Goal: Information Seeking & Learning: Learn about a topic

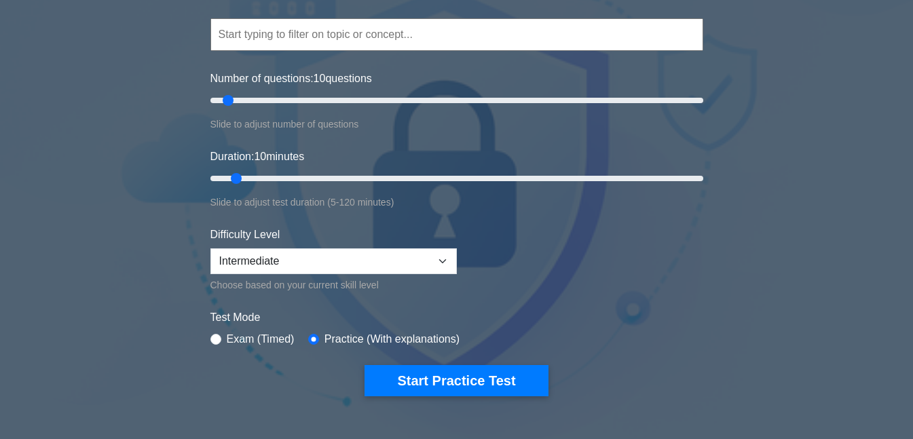
scroll to position [107, 0]
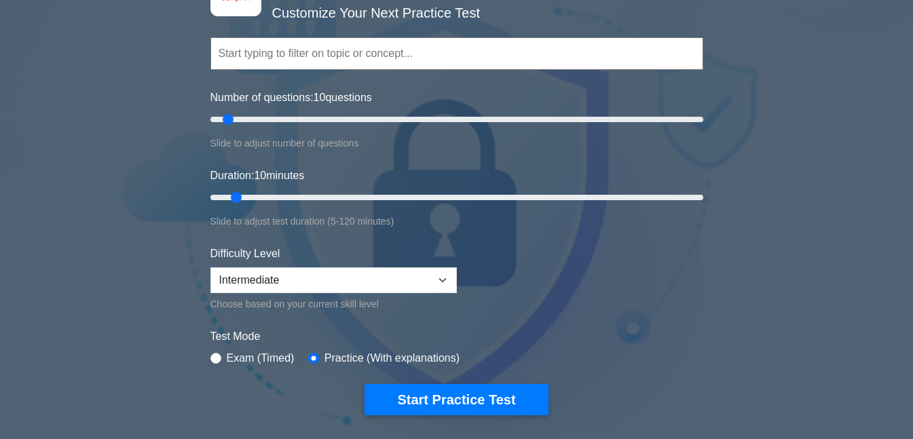
click at [455, 406] on button "Start Practice Test" at bounding box center [455, 399] width 183 height 31
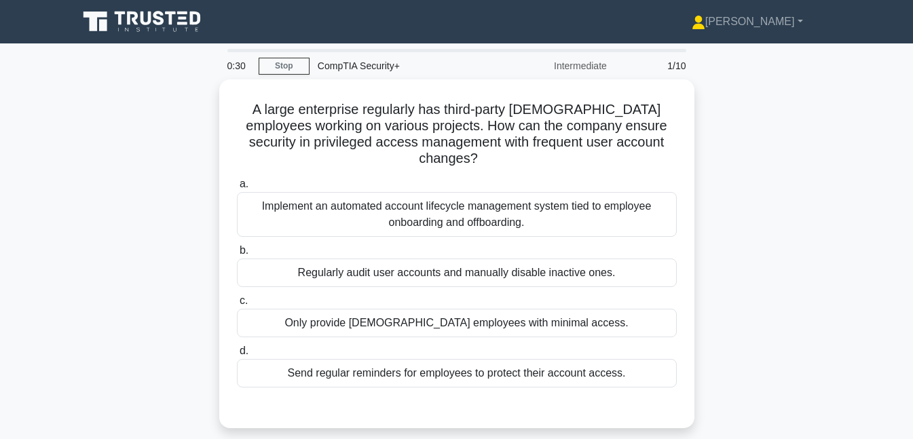
click at [283, 69] on link "Stop" at bounding box center [284, 66] width 51 height 17
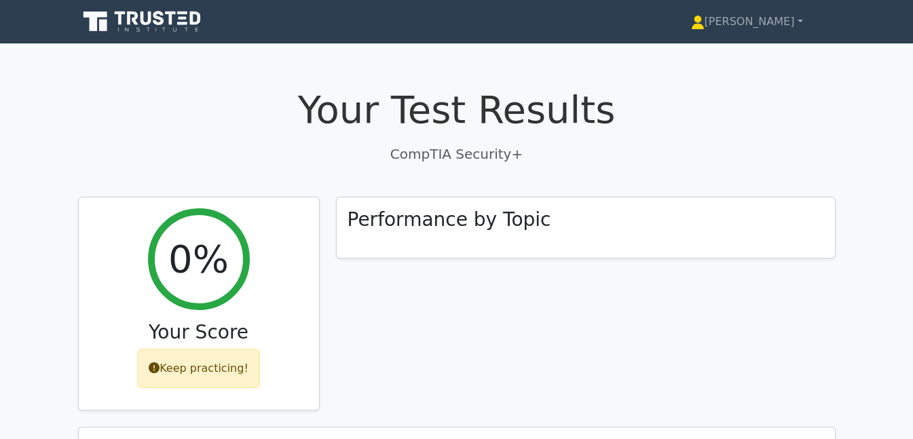
click at [200, 370] on div "Keep practicing!" at bounding box center [198, 368] width 123 height 39
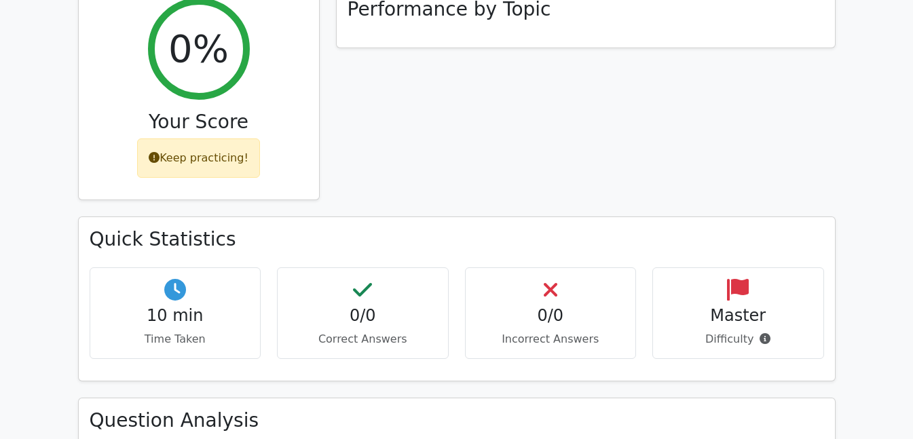
scroll to position [549, 0]
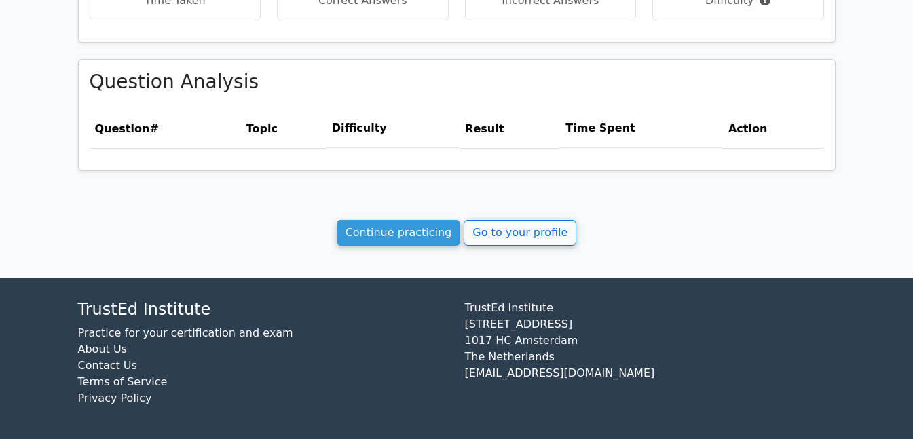
click at [407, 234] on link "Continue practicing" at bounding box center [399, 233] width 124 height 26
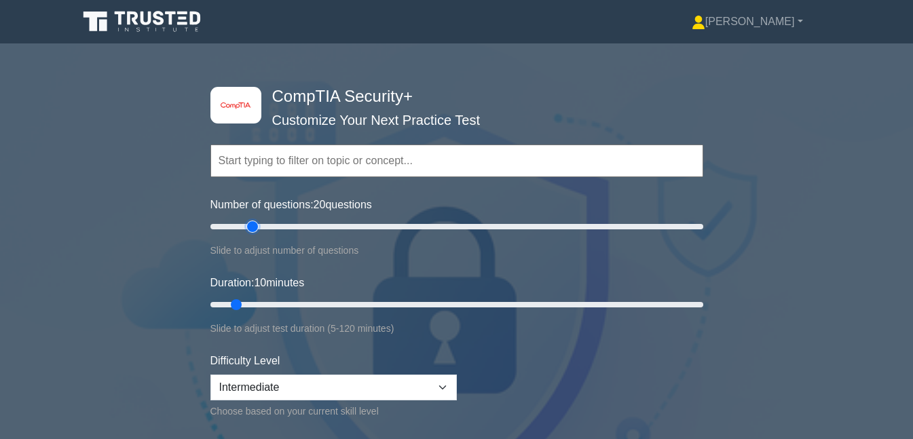
drag, startPoint x: 229, startPoint y: 227, endPoint x: 253, endPoint y: 227, distance: 23.8
type input "20"
click at [253, 227] on input "Number of questions: 20 questions" at bounding box center [456, 227] width 493 height 16
drag, startPoint x: 240, startPoint y: 303, endPoint x: 271, endPoint y: 304, distance: 31.2
type input "20"
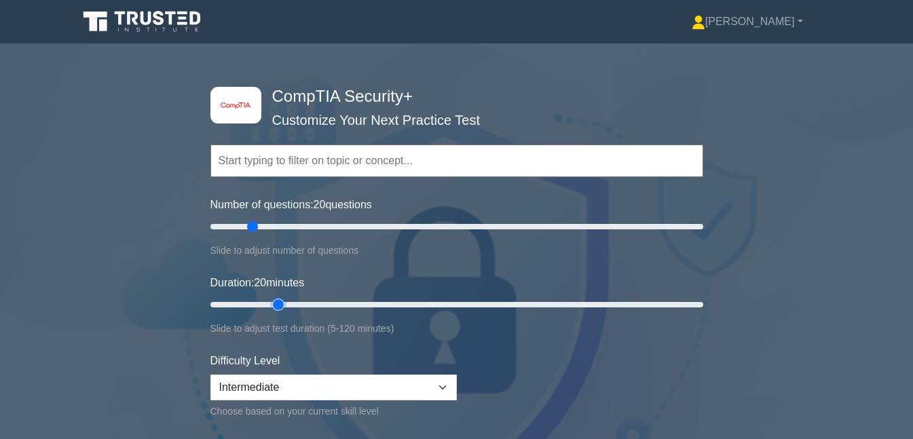
click at [271, 304] on input "Duration: 20 minutes" at bounding box center [456, 305] width 493 height 16
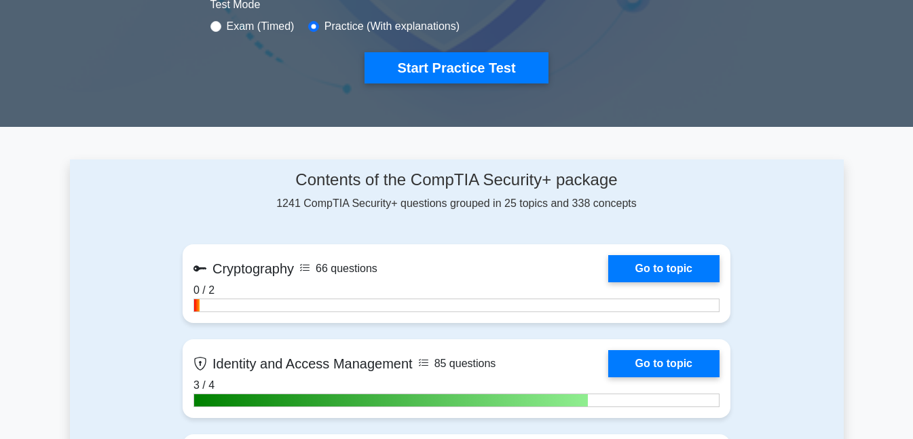
click at [491, 69] on button "Start Practice Test" at bounding box center [455, 67] width 183 height 31
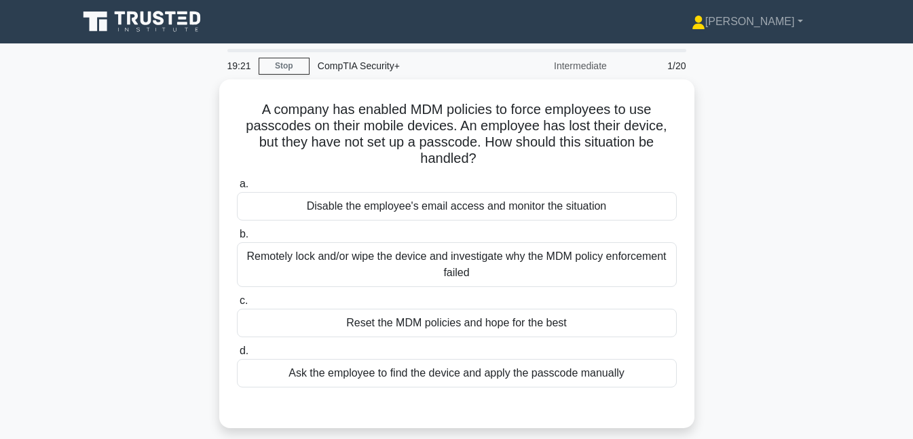
click at [454, 269] on div "Remotely lock and/or wipe the device and investigate why the MDM policy enforce…" at bounding box center [457, 264] width 440 height 45
click at [265, 248] on div "Remotely lock and/or wipe the device and investigate why the MDM policy enforce…" at bounding box center [457, 264] width 440 height 45
click at [237, 239] on input "b. Remotely lock and/or wipe the device and investigate why the MDM policy enfo…" at bounding box center [237, 234] width 0 height 9
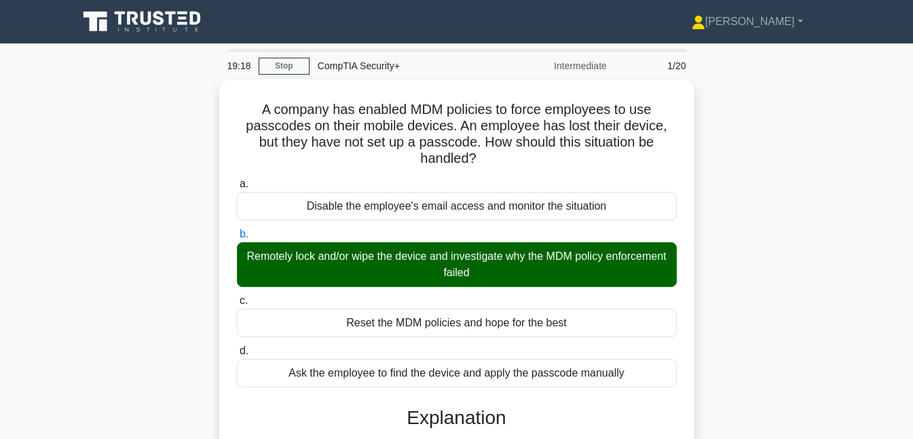
scroll to position [294, 0]
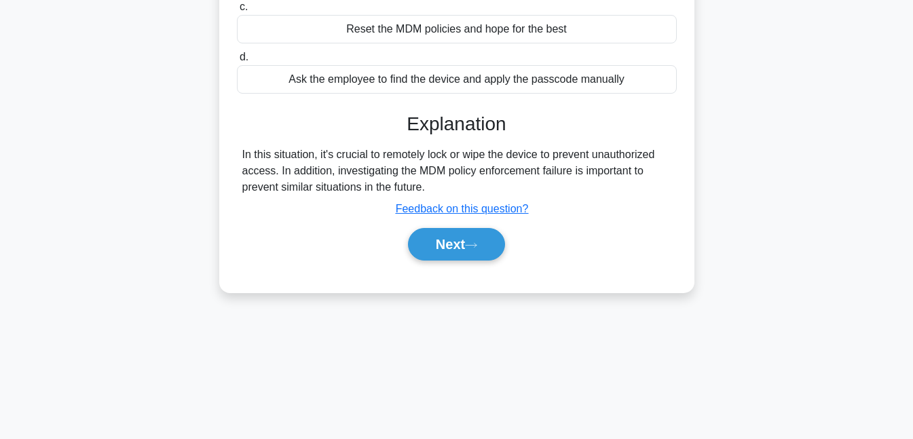
click at [466, 236] on button "Next" at bounding box center [456, 244] width 97 height 33
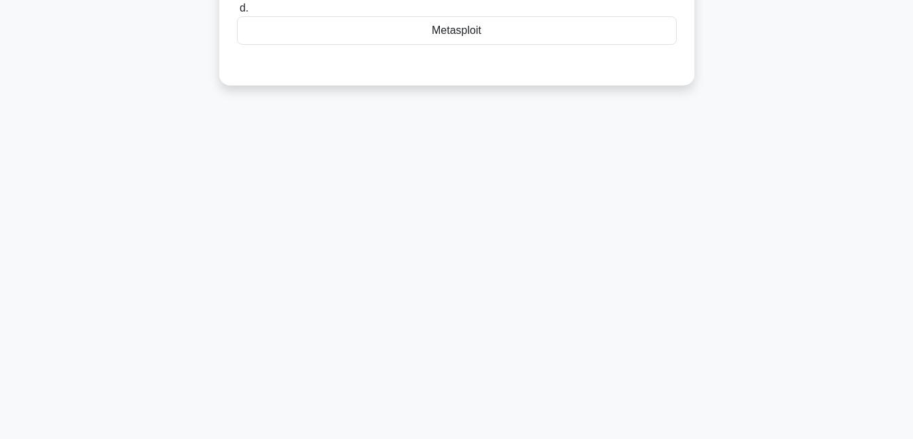
scroll to position [0, 0]
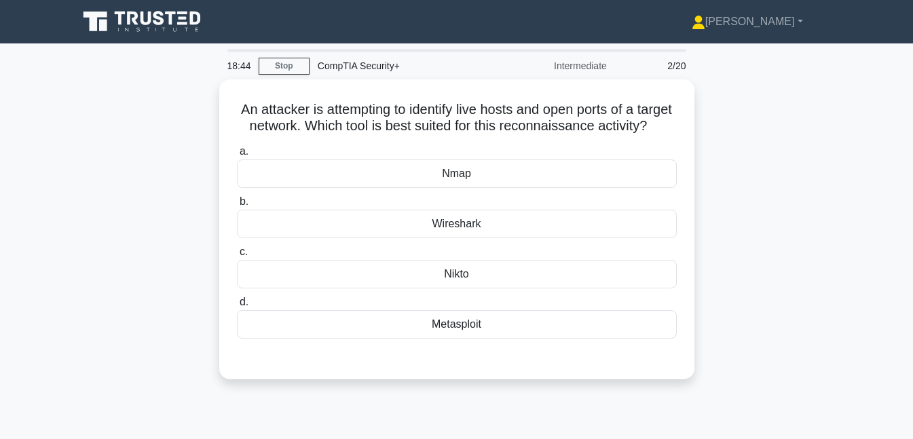
click at [470, 336] on div "Metasploit" at bounding box center [457, 324] width 440 height 29
click at [237, 307] on input "d. Metasploit" at bounding box center [237, 302] width 0 height 9
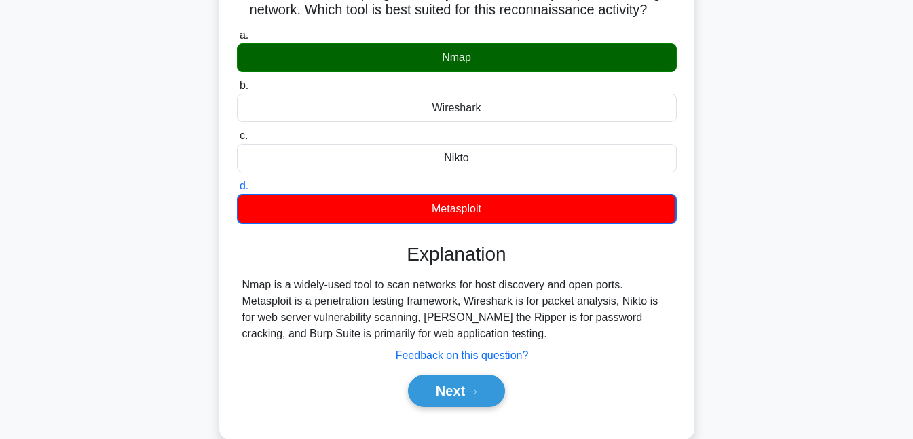
scroll to position [122, 0]
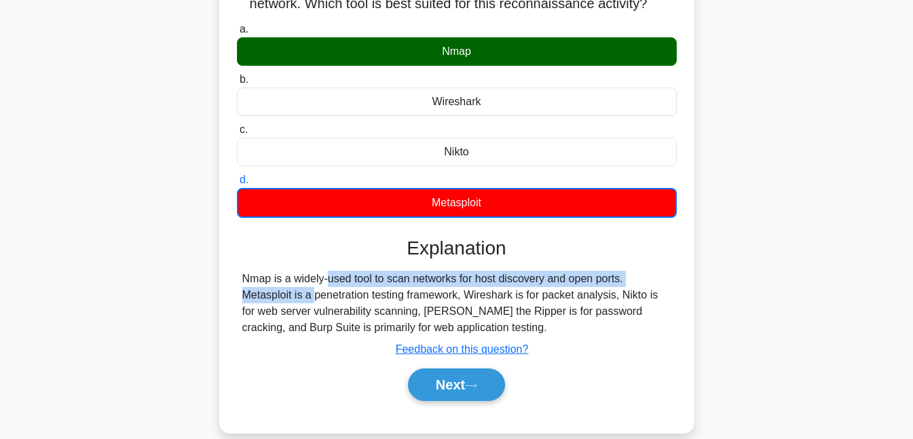
drag, startPoint x: 236, startPoint y: 296, endPoint x: 627, endPoint y: 297, distance: 390.9
click at [627, 297] on div "Nmap is a widely-used tool to scan networks for host discovery and open ports. …" at bounding box center [457, 303] width 440 height 65
click at [895, 67] on main "16:08 Stop CompTIA Security+ Intermediate 2/20 An attacker is attempting to ide…" at bounding box center [456, 266] width 913 height 690
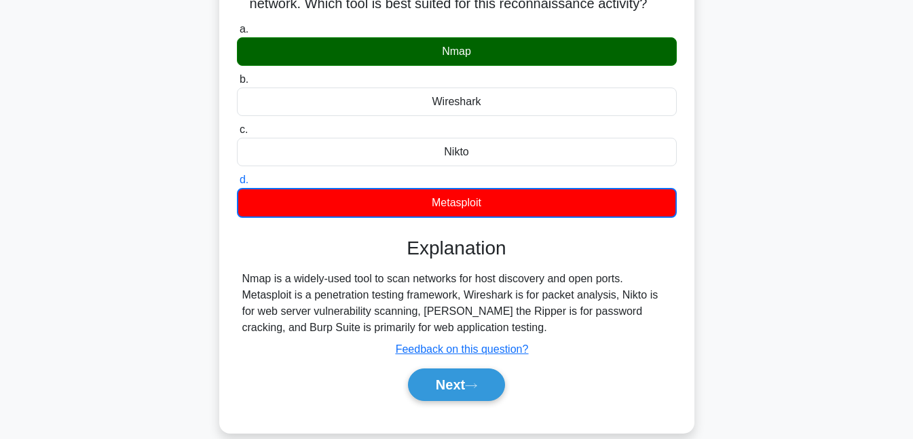
click at [486, 397] on button "Next" at bounding box center [456, 385] width 97 height 33
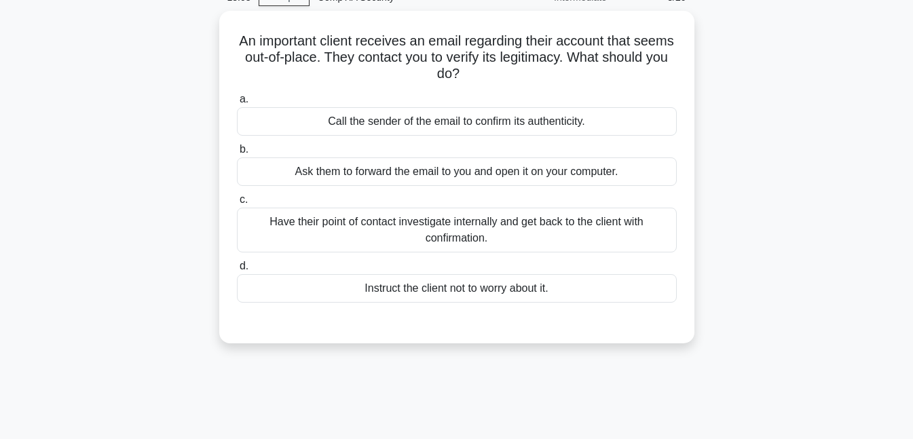
scroll to position [39, 0]
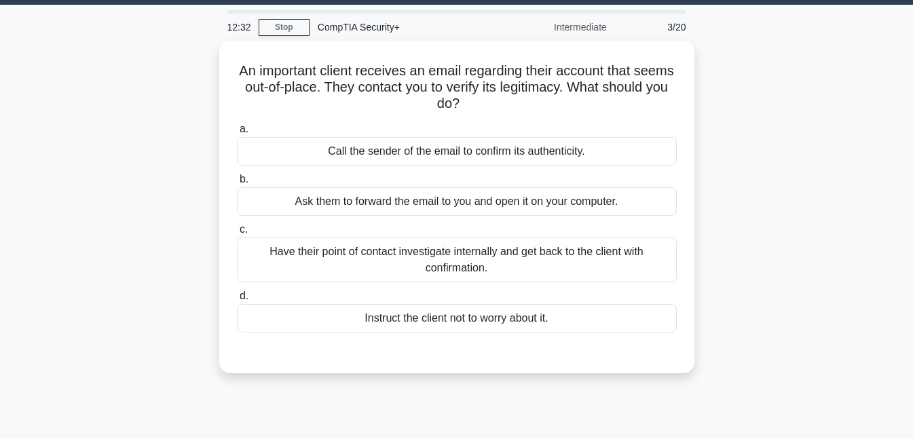
click at [450, 261] on div "Have their point of contact investigate internally and get back to the client w…" at bounding box center [457, 260] width 440 height 45
click at [237, 234] on input "c. Have their point of contact investigate internally and get back to the clien…" at bounding box center [237, 229] width 0 height 9
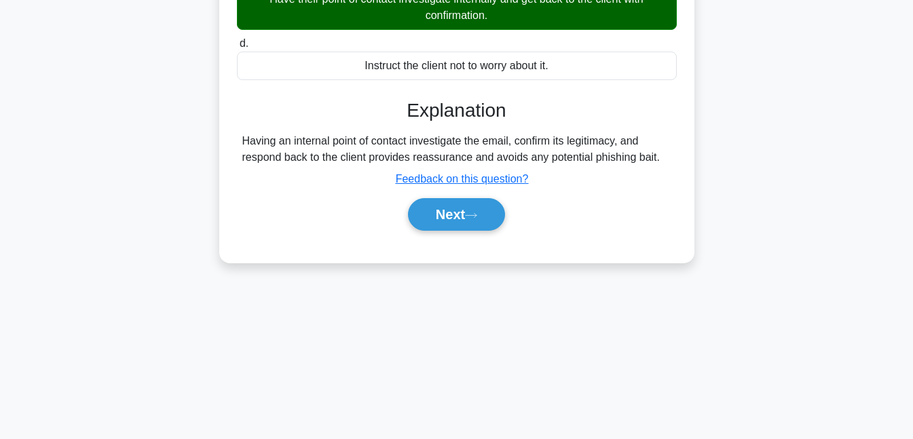
scroll to position [294, 0]
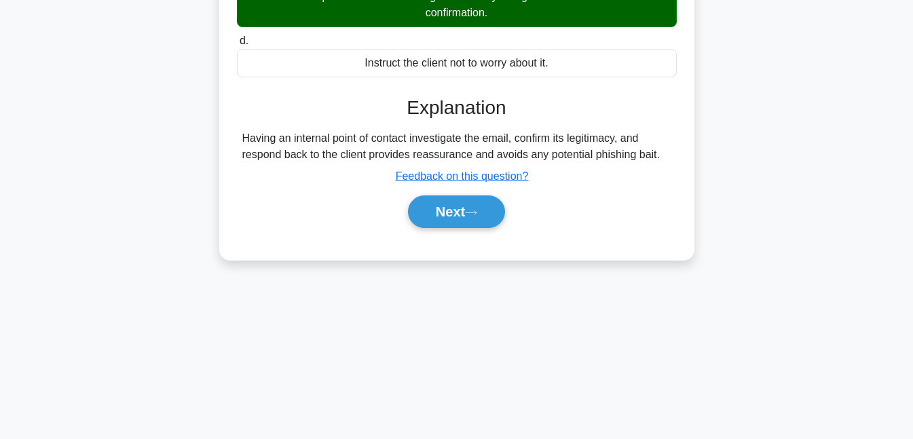
click at [450, 212] on button "Next" at bounding box center [456, 211] width 97 height 33
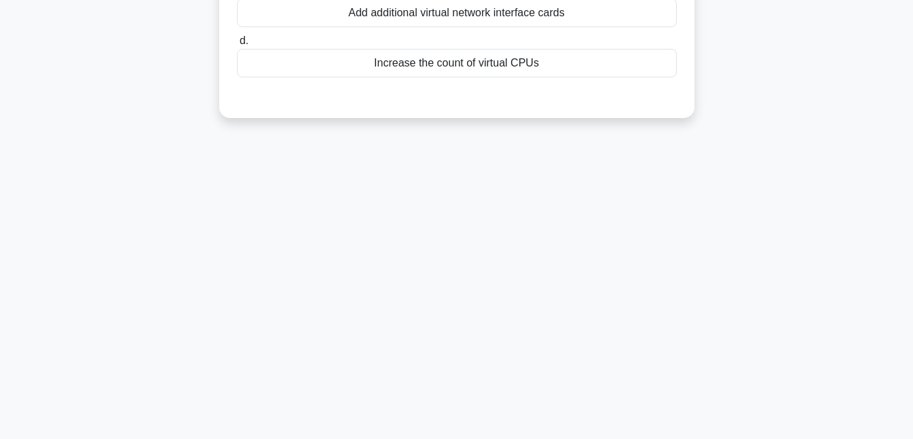
scroll to position [0, 0]
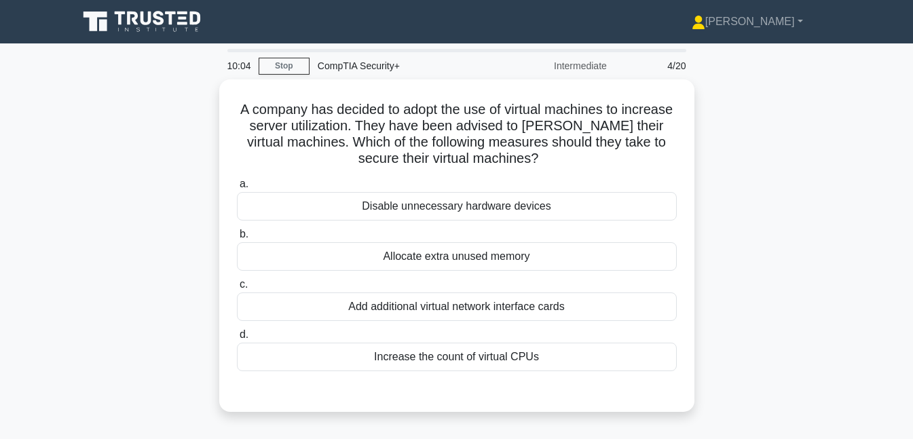
click at [505, 203] on div "Disable unnecessary hardware devices" at bounding box center [457, 206] width 440 height 29
click at [237, 189] on input "a. Disable unnecessary hardware devices" at bounding box center [237, 184] width 0 height 9
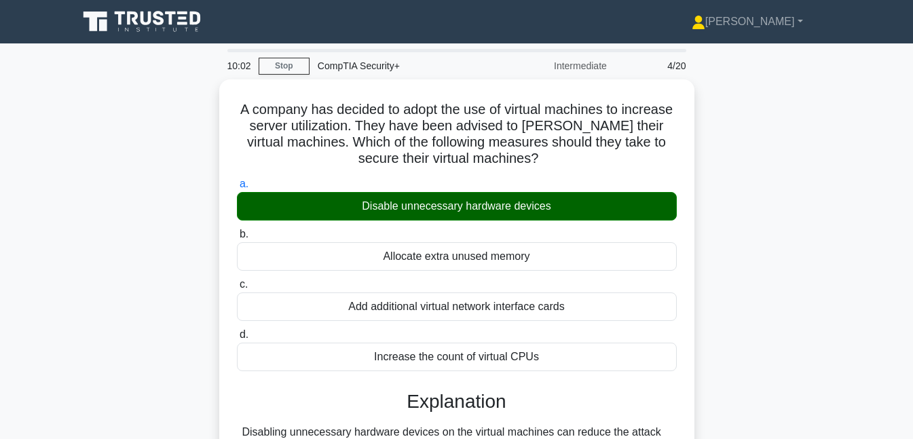
scroll to position [294, 0]
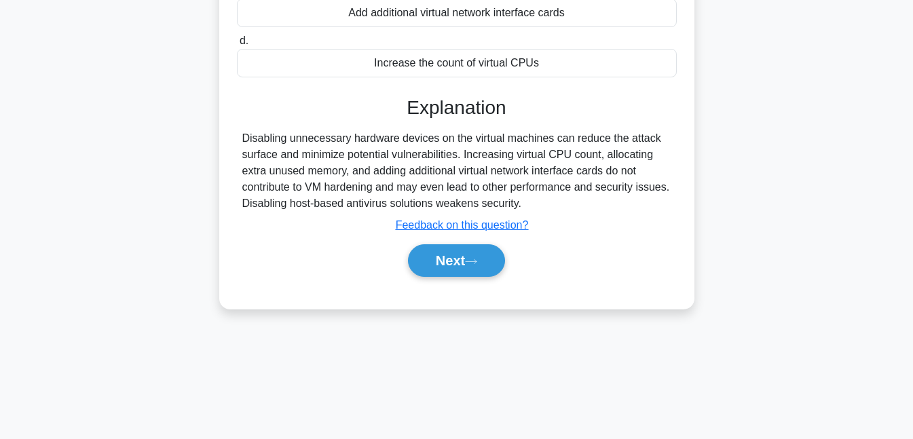
click at [471, 264] on button "Next" at bounding box center [456, 260] width 97 height 33
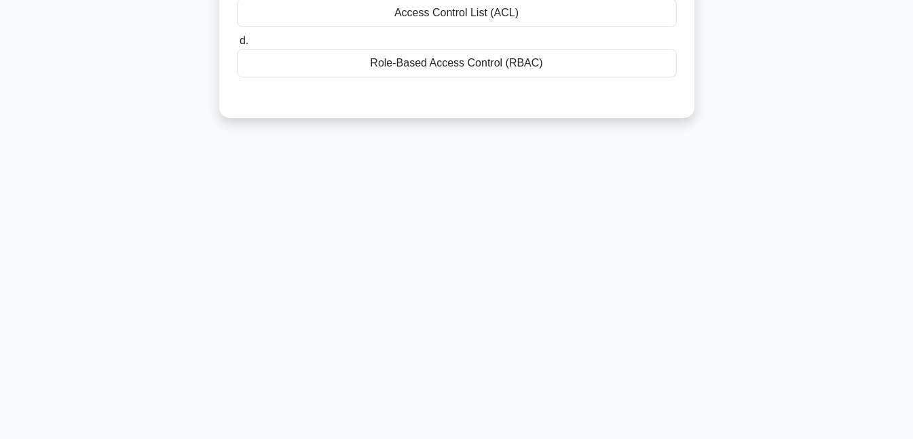
scroll to position [0, 0]
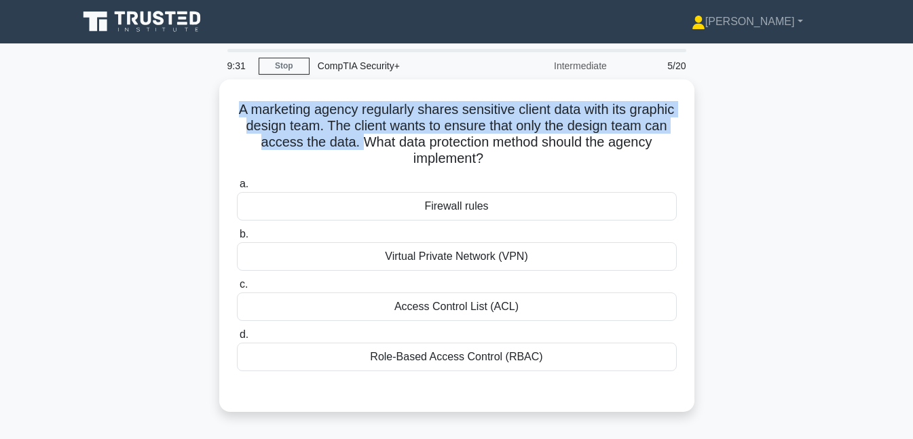
drag, startPoint x: 260, startPoint y: 111, endPoint x: 411, endPoint y: 139, distance: 153.9
click at [411, 139] on h5 "A marketing agency regularly shares sensitive client data with its graphic desi…" at bounding box center [457, 134] width 443 height 67
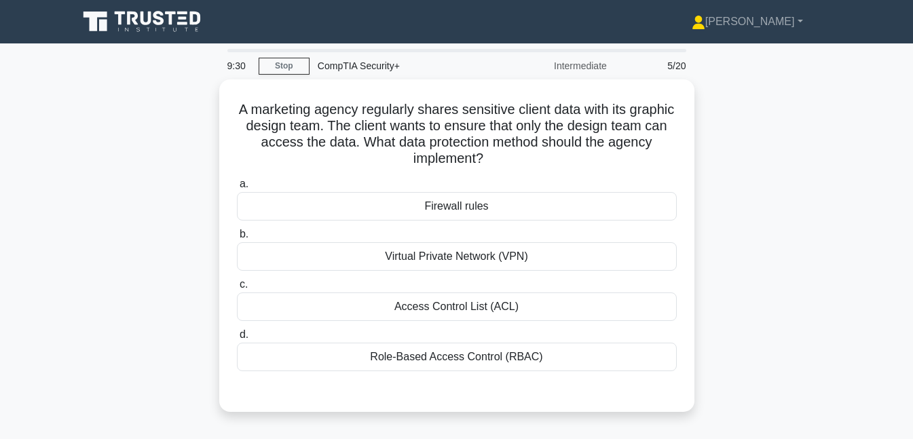
click at [509, 358] on div "Role-Based Access Control (RBAC)" at bounding box center [457, 357] width 440 height 29
click at [237, 339] on input "d. Role-Based Access Control (RBAC)" at bounding box center [237, 335] width 0 height 9
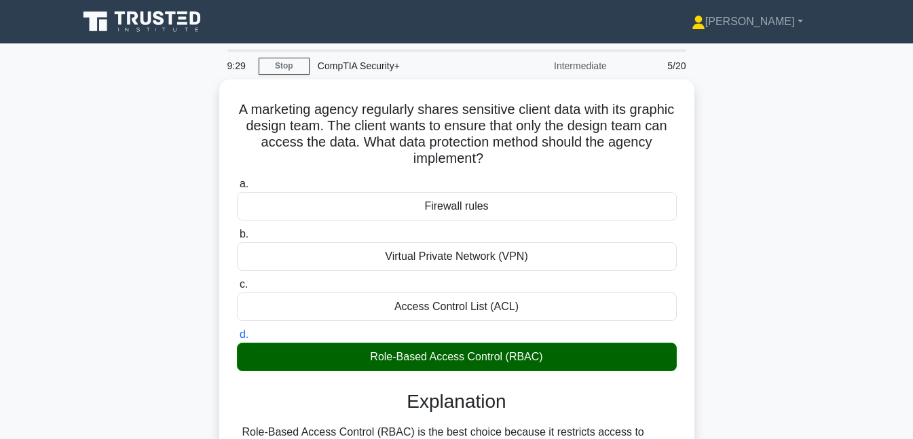
scroll to position [294, 0]
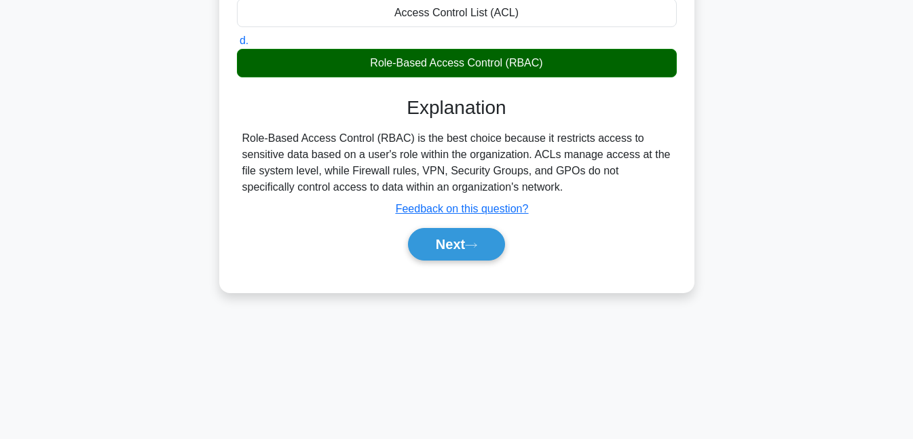
click at [479, 236] on button "Next" at bounding box center [456, 244] width 97 height 33
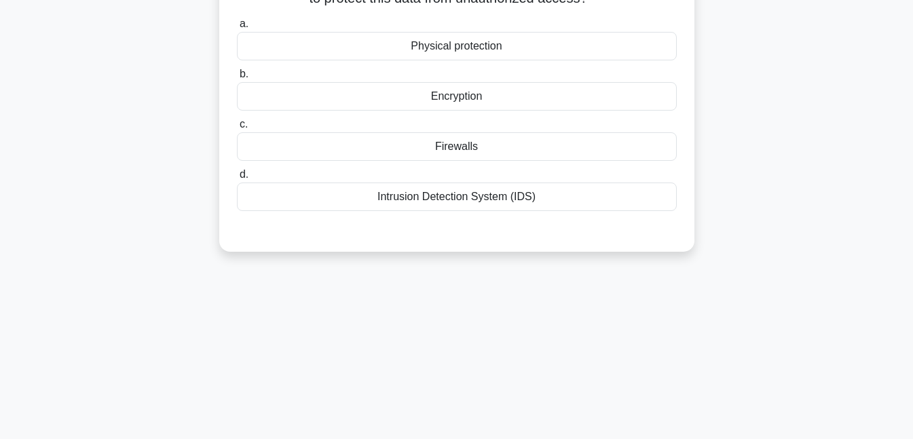
scroll to position [0, 0]
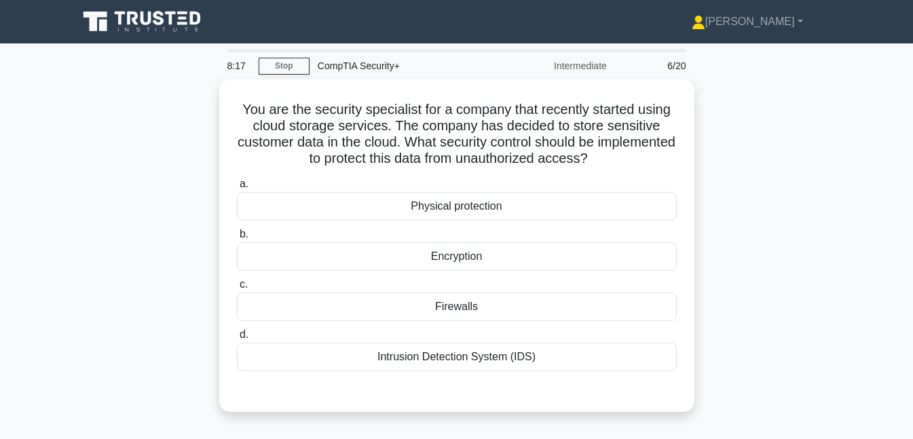
click at [520, 350] on div "Intrusion Detection System (IDS)" at bounding box center [457, 357] width 440 height 29
click at [237, 339] on input "d. Intrusion Detection System (IDS)" at bounding box center [237, 335] width 0 height 9
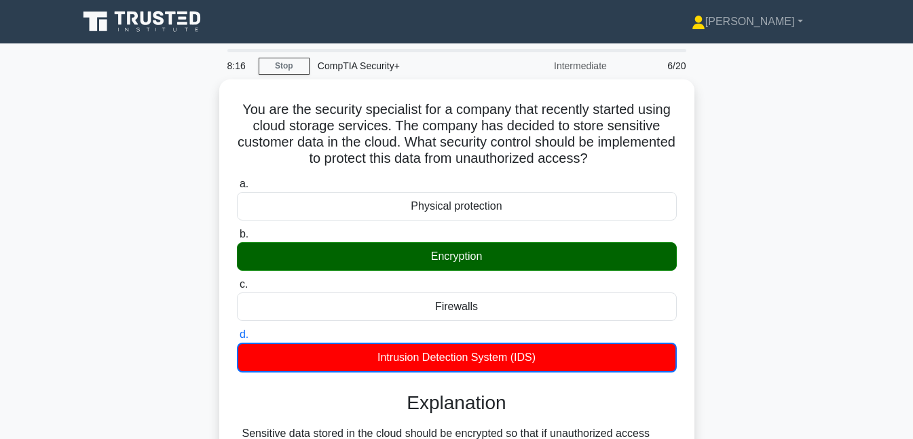
scroll to position [294, 0]
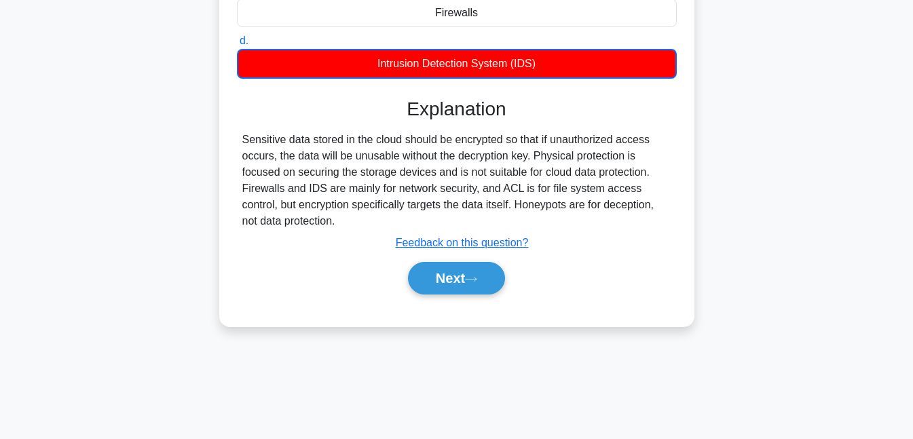
click at [466, 271] on button "Next" at bounding box center [456, 278] width 97 height 33
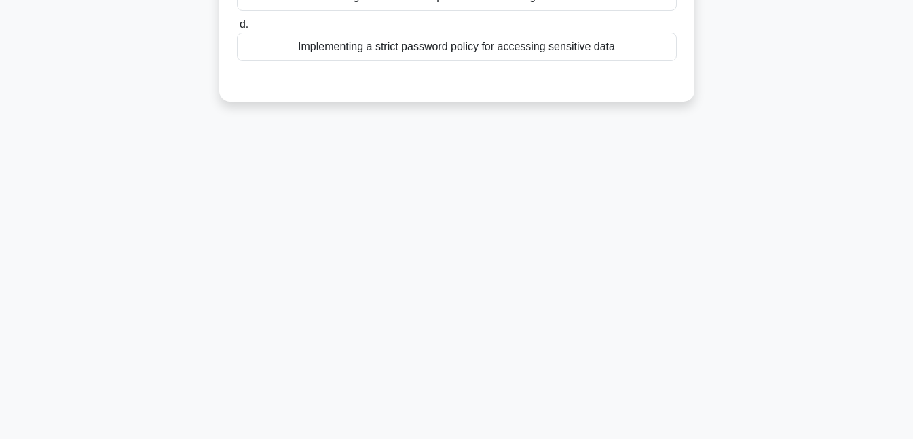
scroll to position [0, 0]
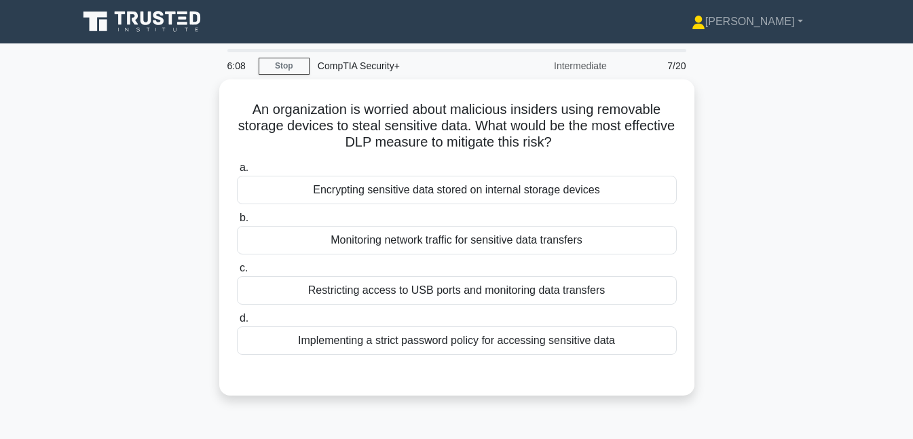
click at [460, 189] on div "Encrypting sensitive data stored on internal storage devices" at bounding box center [457, 190] width 440 height 29
click at [237, 172] on input "a. Encrypting sensitive data stored on internal storage devices" at bounding box center [237, 168] width 0 height 9
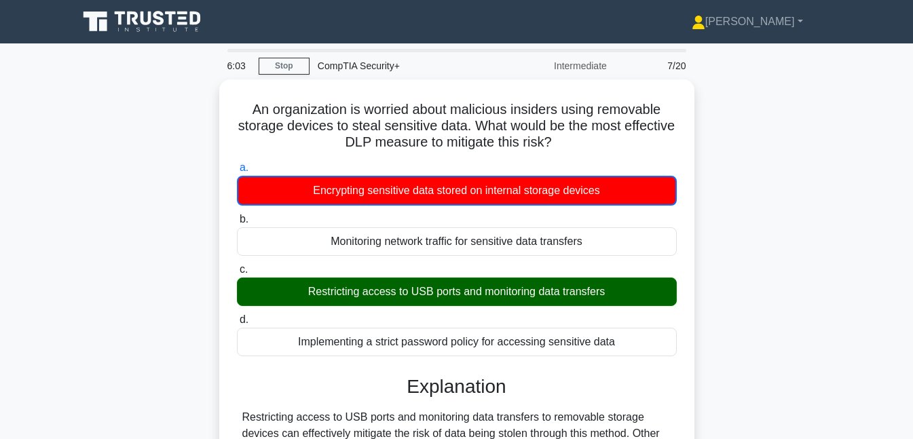
scroll to position [294, 0]
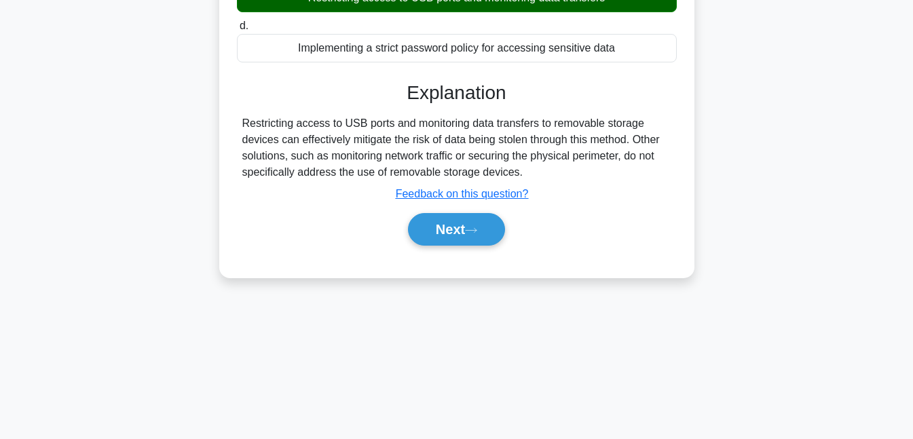
click at [472, 228] on icon at bounding box center [471, 230] width 11 height 4
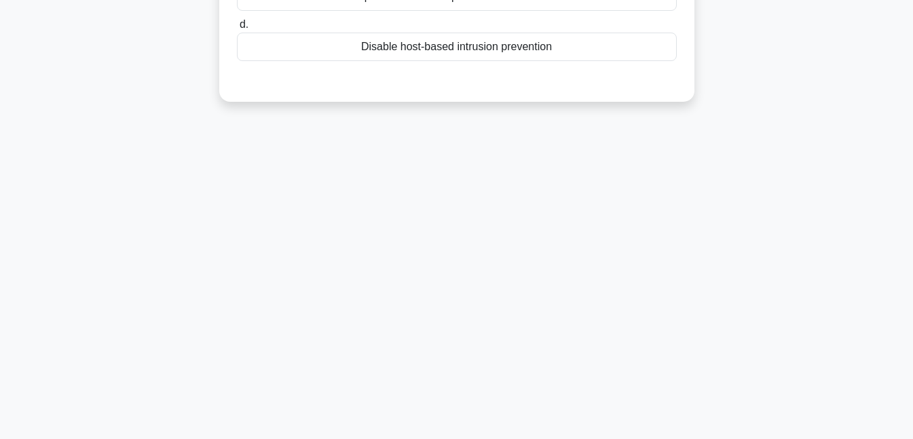
scroll to position [0, 0]
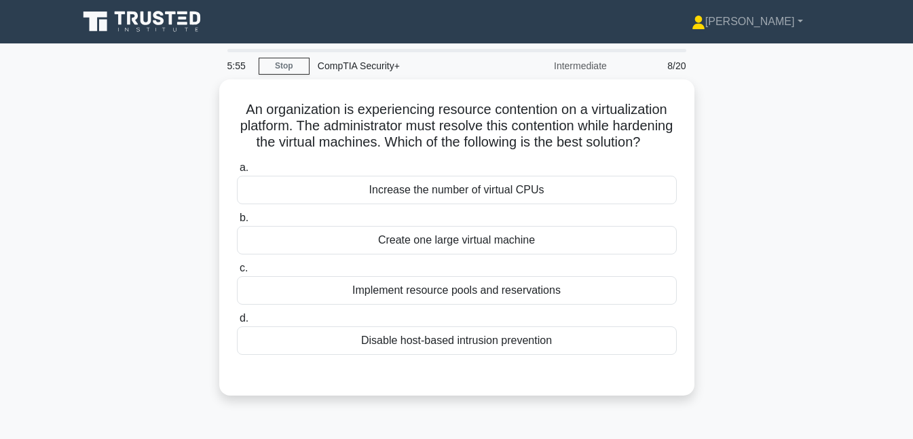
click at [280, 66] on link "Stop" at bounding box center [284, 66] width 51 height 17
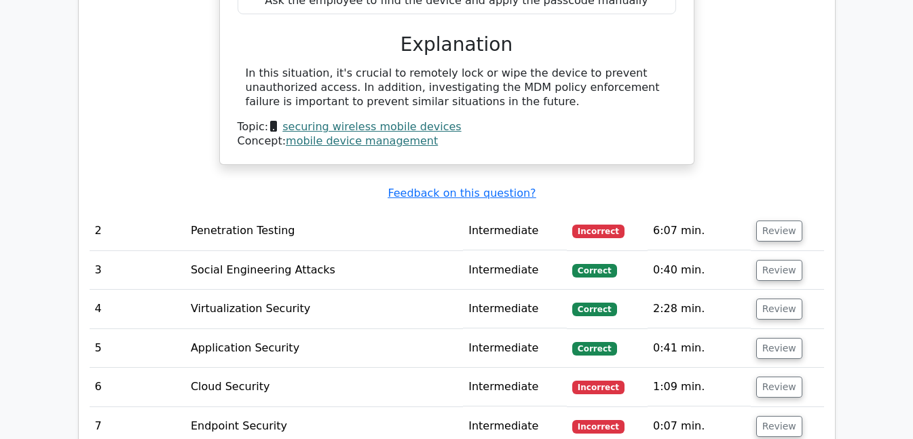
scroll to position [1422, 0]
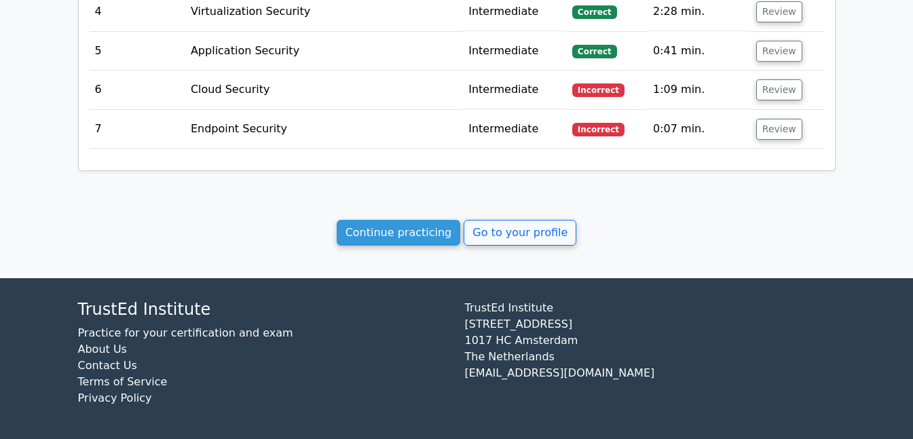
click at [398, 227] on link "Continue practicing" at bounding box center [399, 233] width 124 height 26
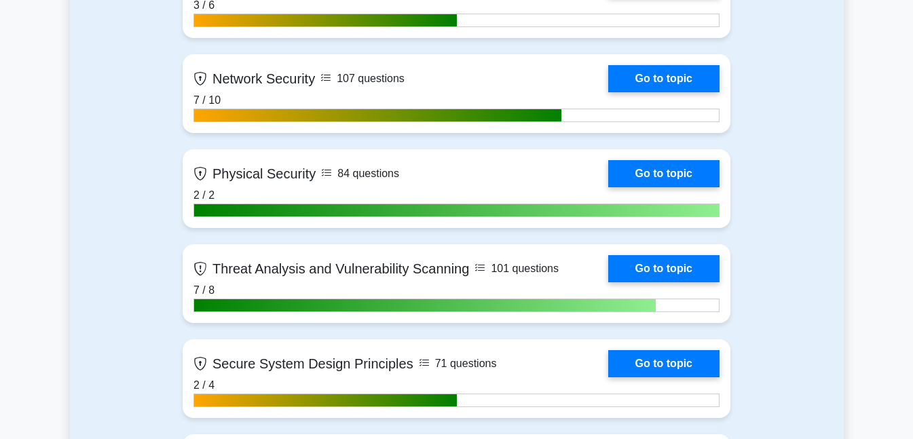
scroll to position [475, 0]
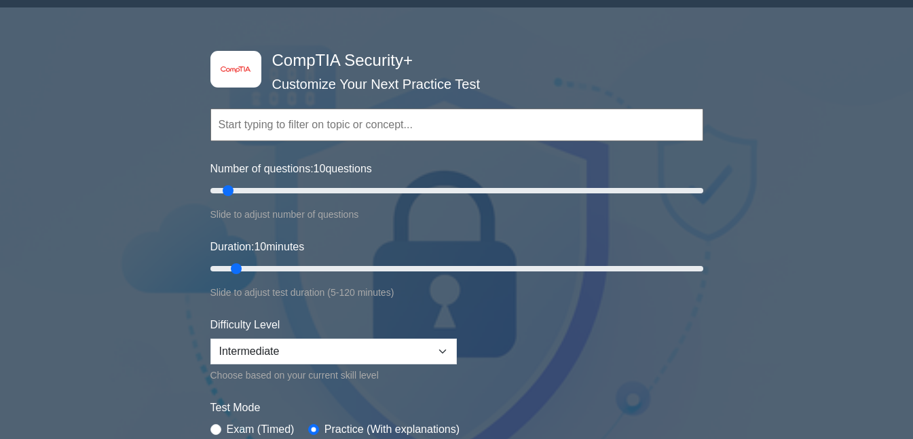
scroll to position [475, 0]
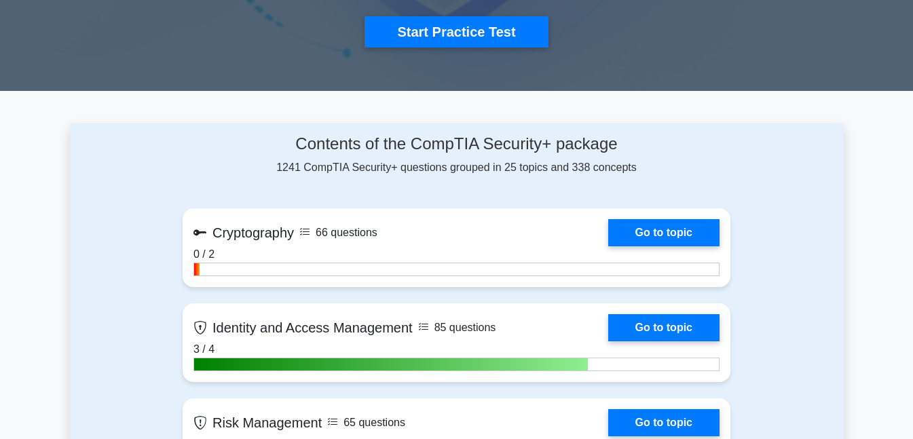
click at [497, 18] on button "Start Practice Test" at bounding box center [455, 31] width 183 height 31
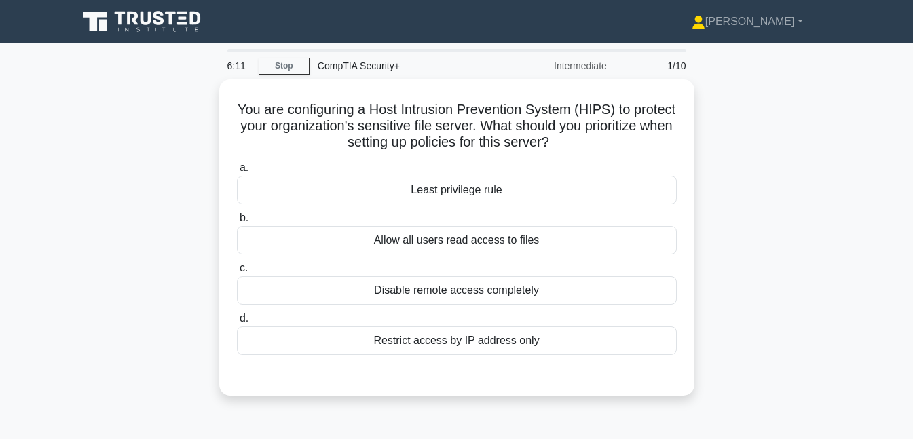
click at [280, 62] on link "Stop" at bounding box center [284, 66] width 51 height 17
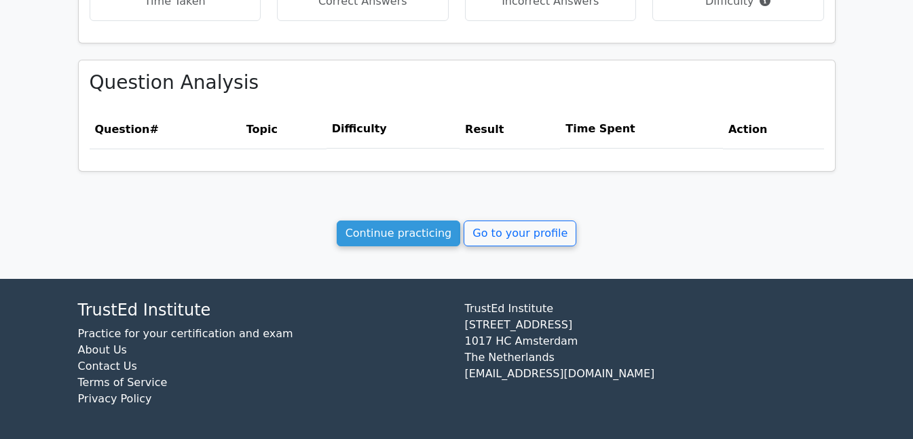
scroll to position [549, 0]
click at [424, 231] on link "Continue practicing" at bounding box center [399, 233] width 124 height 26
